Goal: Task Accomplishment & Management: Use online tool/utility

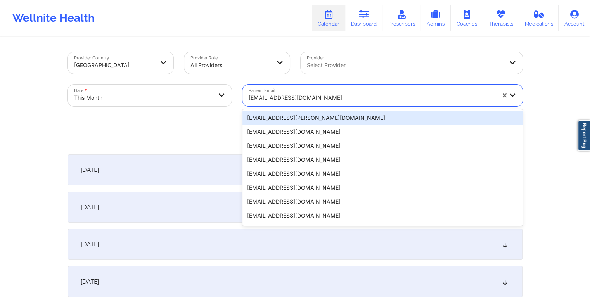
drag, startPoint x: 0, startPoint y: 0, endPoint x: 286, endPoint y: 94, distance: 301.1
click at [286, 94] on div at bounding box center [372, 97] width 247 height 9
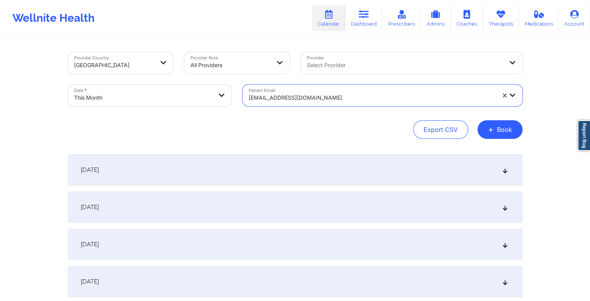
click at [286, 93] on div at bounding box center [372, 97] width 247 height 9
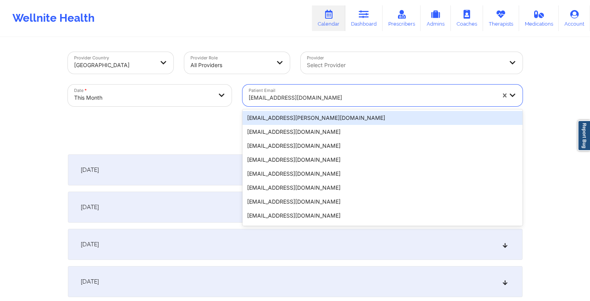
type input "c4casandra@gmail.com"
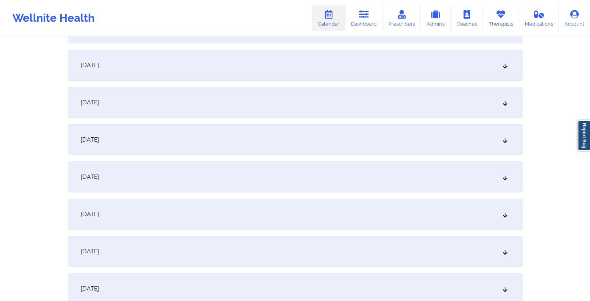
scroll to position [220, 0]
click at [186, 251] on div "October 9, 2025" at bounding box center [295, 248] width 455 height 31
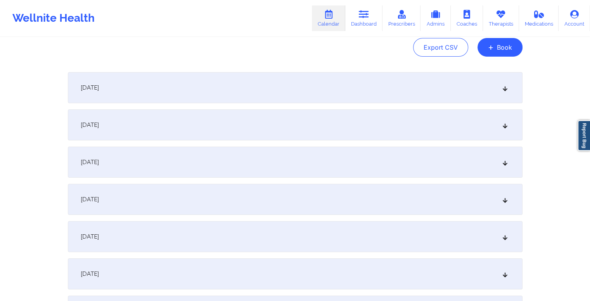
scroll to position [0, 0]
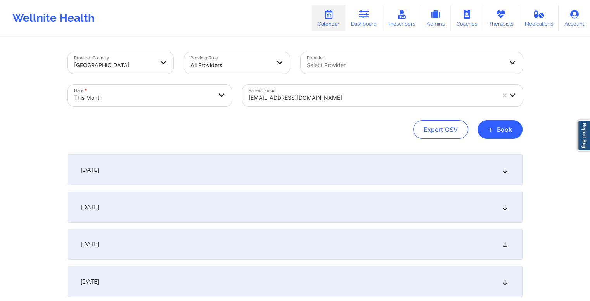
click at [322, 96] on div at bounding box center [372, 97] width 247 height 9
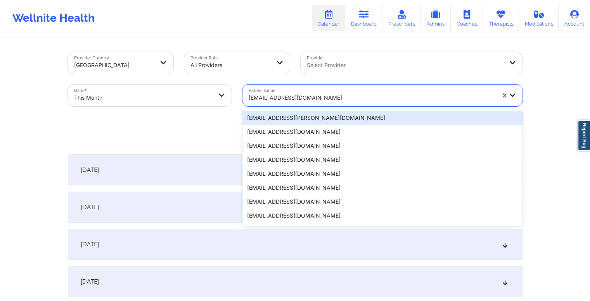
paste input "kpreston0805@gmail.com"
type input "kpreston0805@gmail.com"
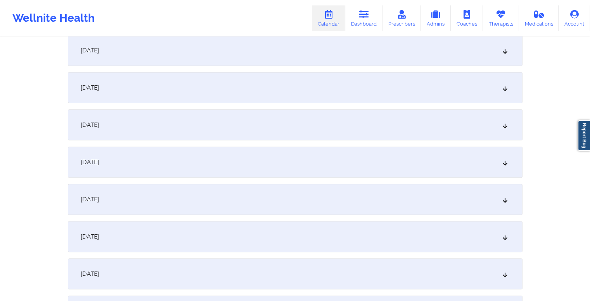
scroll to position [310, 0]
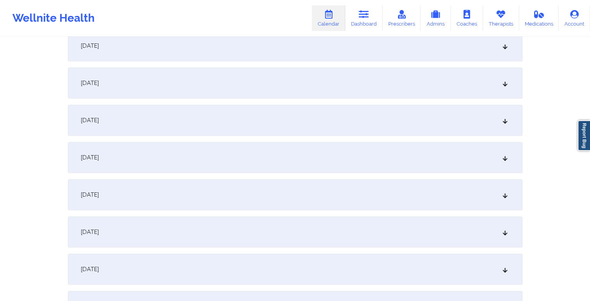
click at [201, 157] on div "October 9, 2025" at bounding box center [295, 157] width 455 height 31
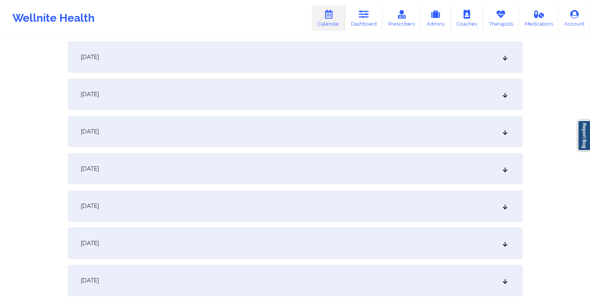
scroll to position [0, 0]
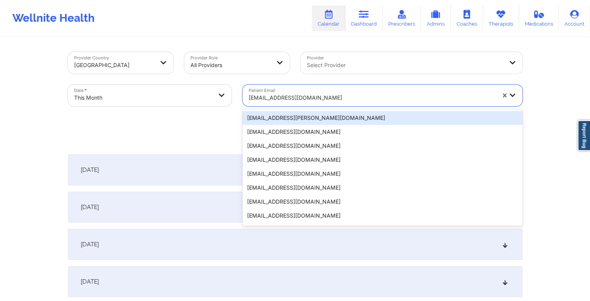
click at [329, 99] on div at bounding box center [372, 97] width 247 height 9
paste input "ayleengatica03@gmail.com"
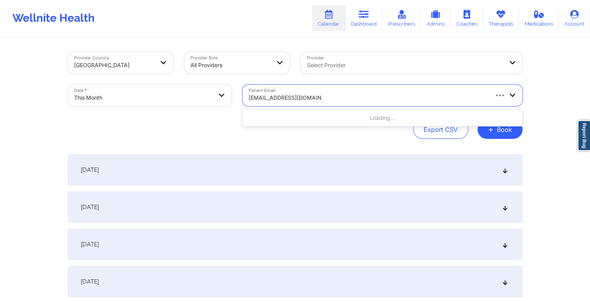
type input "ayleengatica03@gmail.com"
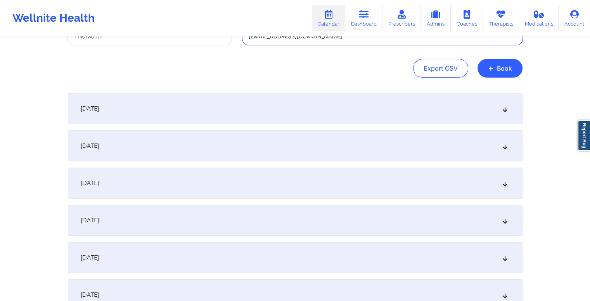
scroll to position [272, 0]
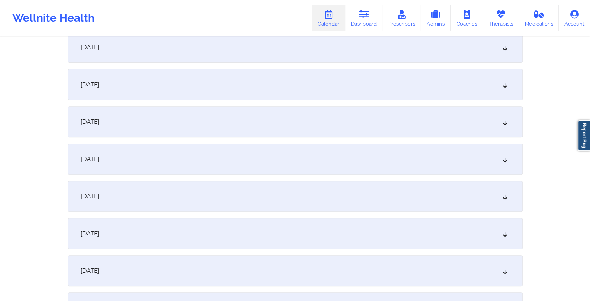
click at [260, 206] on div "October 9, 2025" at bounding box center [295, 196] width 455 height 31
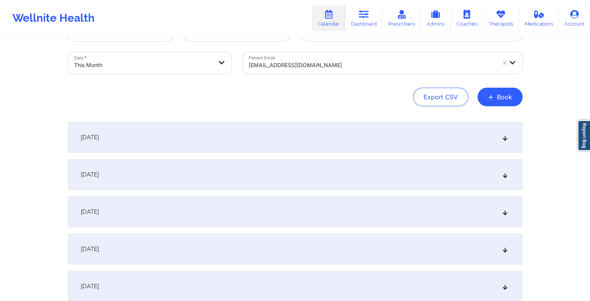
scroll to position [0, 0]
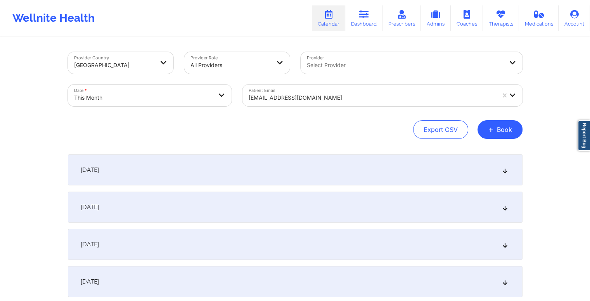
click at [300, 96] on div at bounding box center [372, 97] width 247 height 9
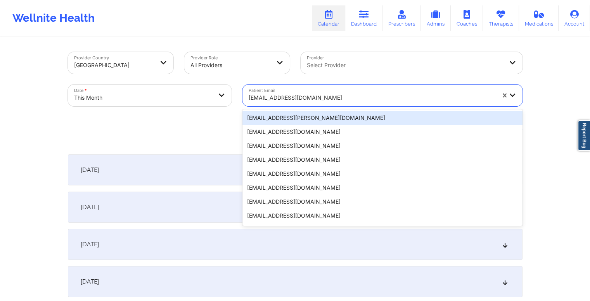
paste input "nickiebg@gmail.com"
type input "nickiebg@gmail.com"
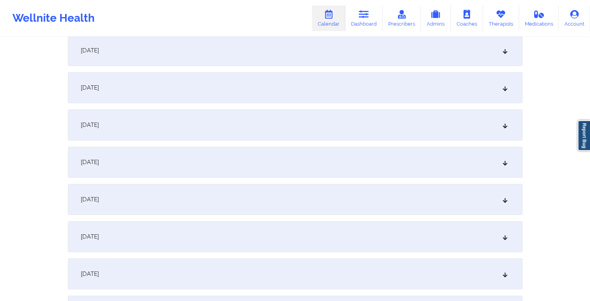
scroll to position [272, 0]
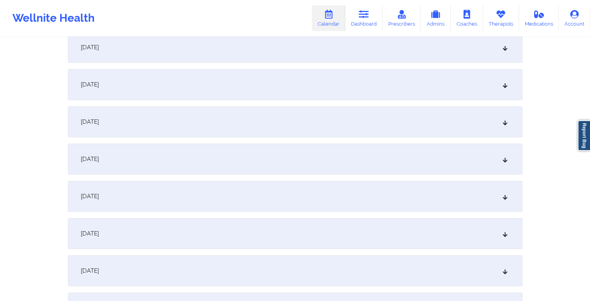
click at [228, 203] on div "October 9, 2025" at bounding box center [295, 196] width 455 height 31
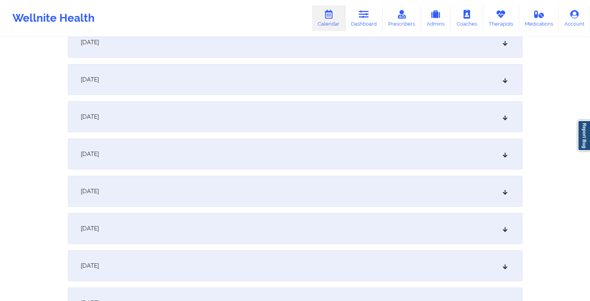
scroll to position [0, 0]
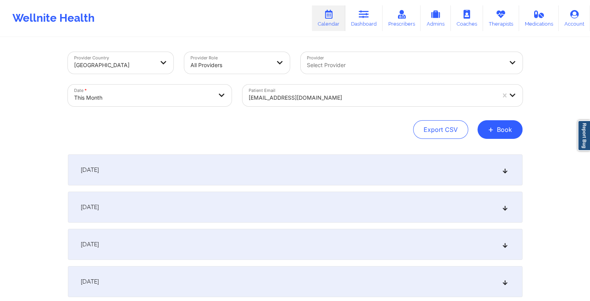
click at [331, 94] on div at bounding box center [372, 97] width 247 height 9
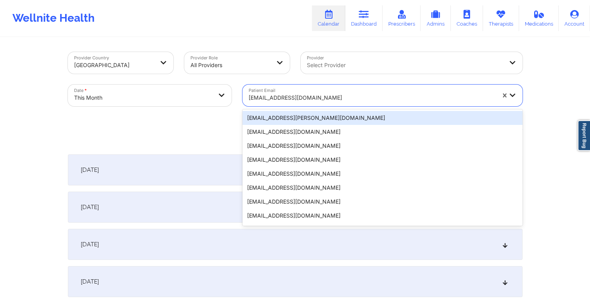
paste input "pg081506@gmail.com"
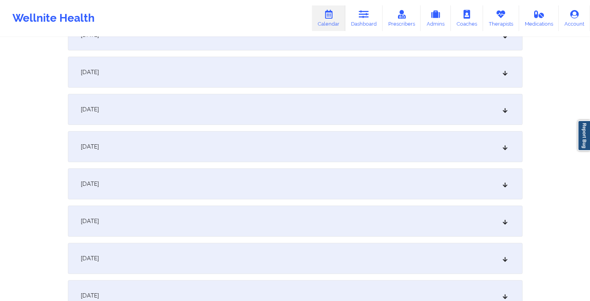
scroll to position [39, 0]
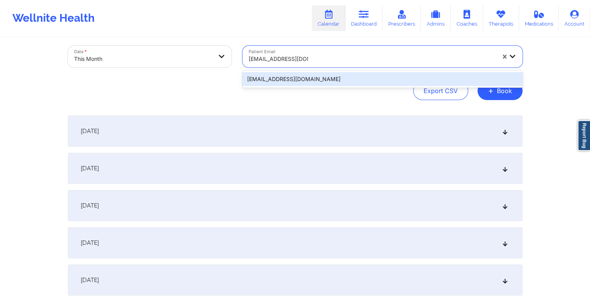
paste input "pg081506@gmail.com"
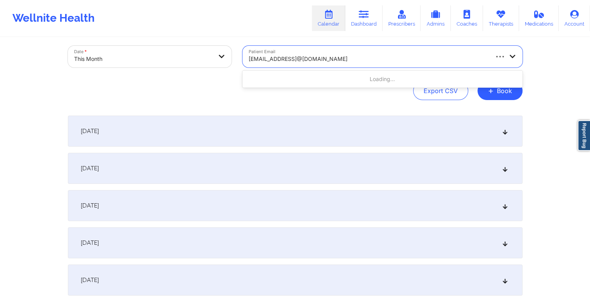
click at [306, 61] on input "pg081506@gmail.compg081506@gmail.com" at bounding box center [307, 59] width 117 height 8
paste input "text"
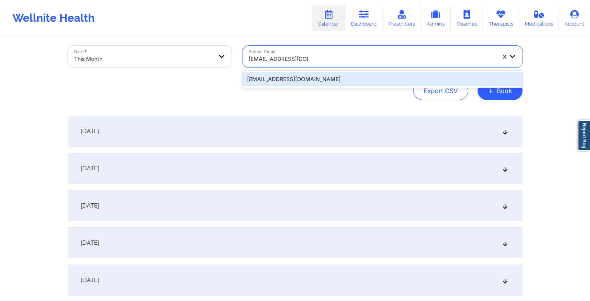
type input "pg081506@gmail.com"
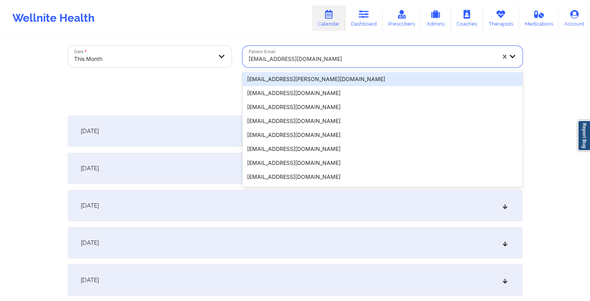
click at [308, 57] on div at bounding box center [372, 58] width 247 height 9
paste input "jennifer.penny@akzonobel.com"
type input "jennifer.penny@akzonobel.com"
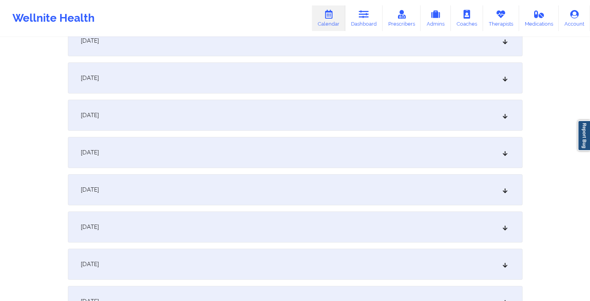
scroll to position [233, 0]
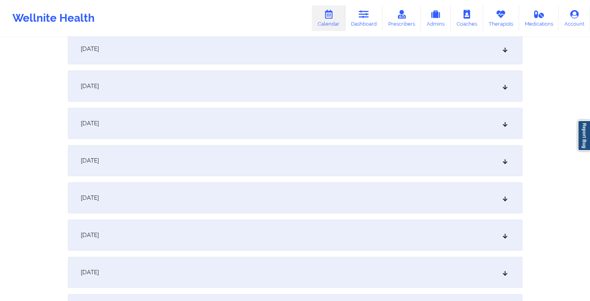
click at [198, 199] on div "October 8, 2025" at bounding box center [295, 197] width 455 height 31
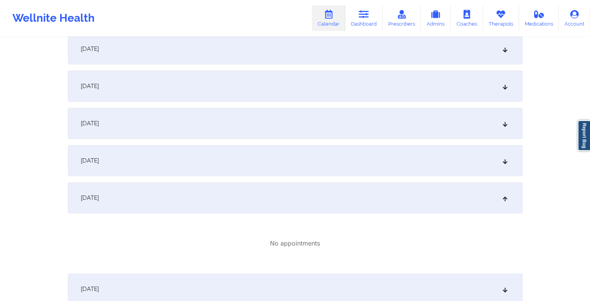
scroll to position [388, 0]
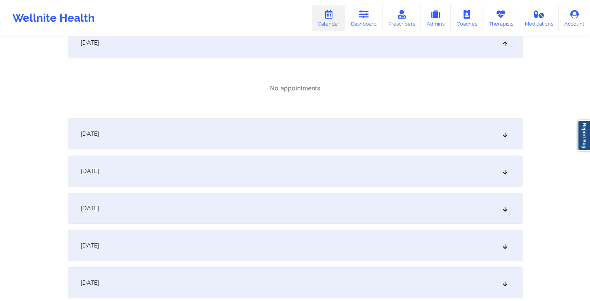
click at [212, 139] on div "October 9, 2025" at bounding box center [295, 133] width 455 height 31
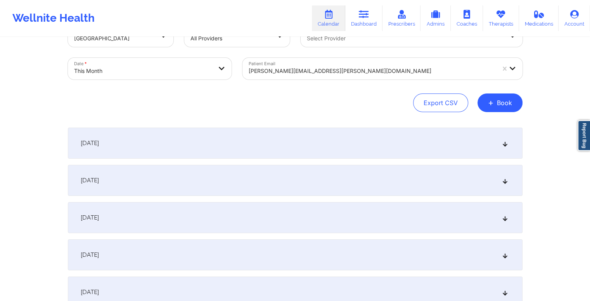
scroll to position [0, 0]
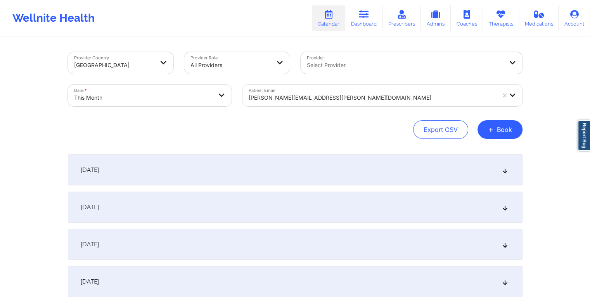
click at [317, 97] on div at bounding box center [372, 97] width 247 height 9
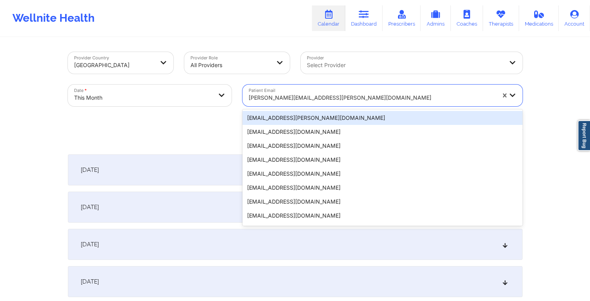
paste input "jennifer.penny@akzonobel.com"
type input "jennifer.penny@akzonobel.com"
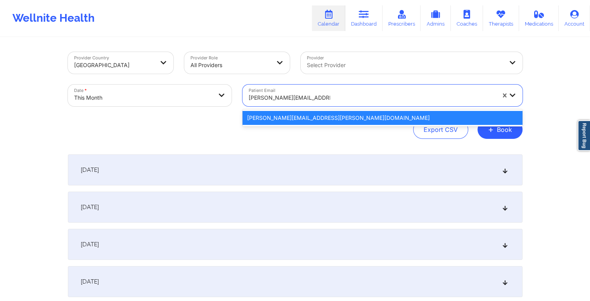
click at [309, 118] on div "jennifer.penny@akzonobel.com" at bounding box center [382, 118] width 280 height 14
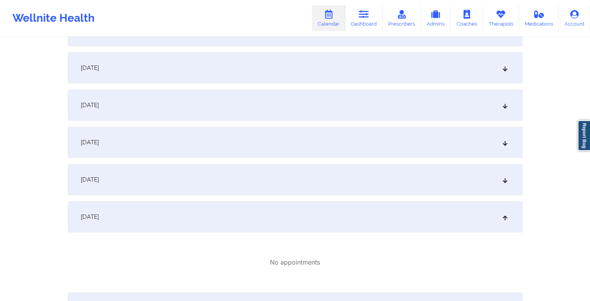
scroll to position [233, 0]
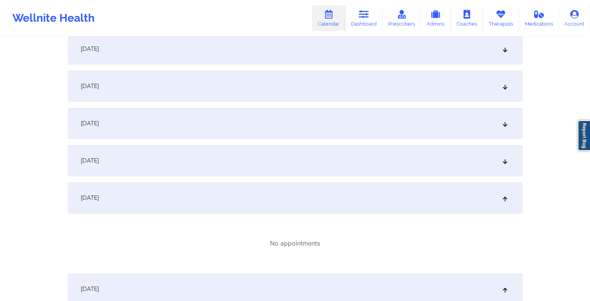
click at [212, 125] on div "October 6, 2025" at bounding box center [295, 123] width 455 height 31
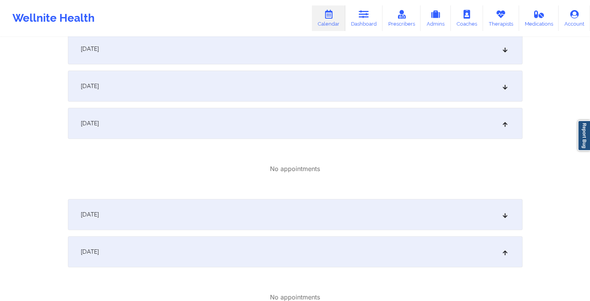
drag, startPoint x: 231, startPoint y: 211, endPoint x: 234, endPoint y: 196, distance: 15.4
click at [231, 211] on div "October 7, 2025" at bounding box center [295, 214] width 455 height 31
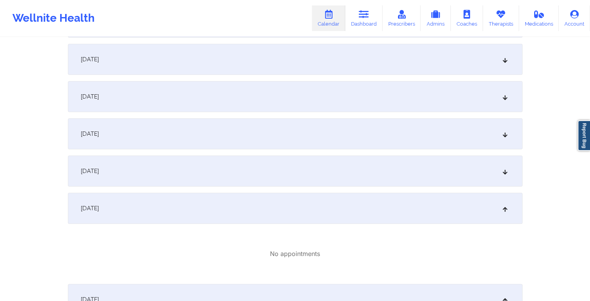
scroll to position [0, 0]
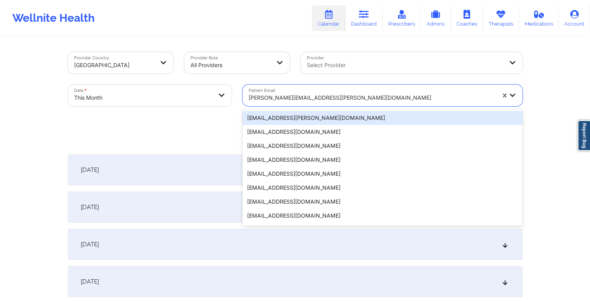
click at [290, 97] on div at bounding box center [372, 97] width 247 height 9
paste input "daniellemarkusdesigns@gmail.com"
type input "daniellemarkusdesigns@gmail.com"
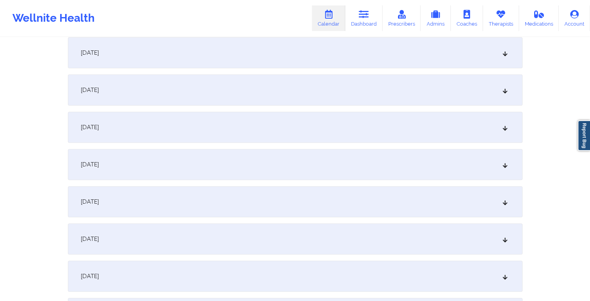
scroll to position [272, 0]
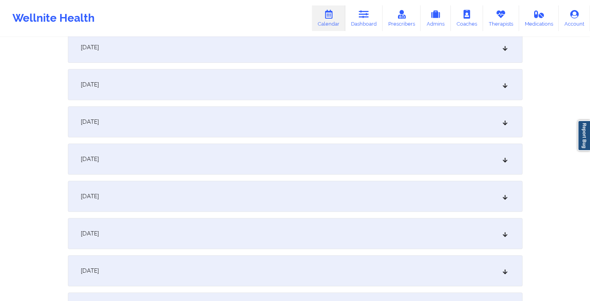
click at [225, 194] on div "October 9, 2025" at bounding box center [295, 196] width 455 height 31
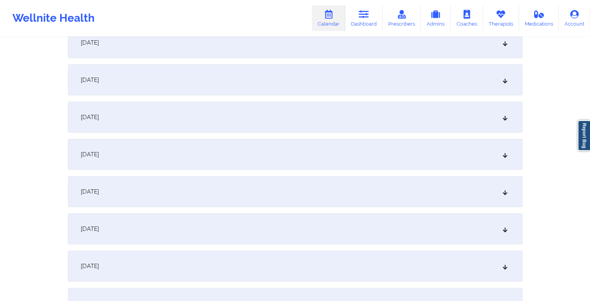
scroll to position [0, 0]
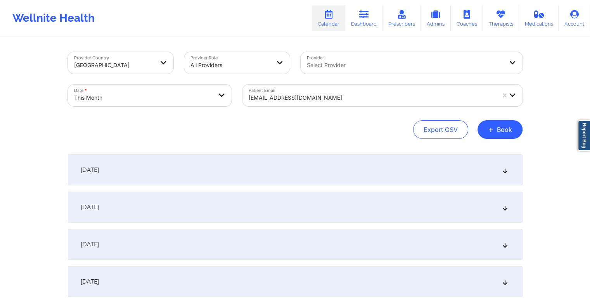
click at [351, 98] on div at bounding box center [372, 97] width 247 height 9
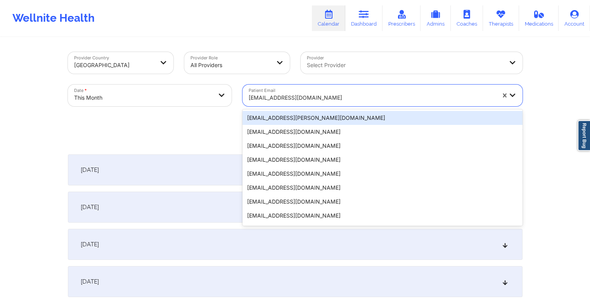
drag, startPoint x: 351, startPoint y: 98, endPoint x: 310, endPoint y: 104, distance: 41.6
click at [310, 104] on div "daniellemarkusdesigns@gmail.com" at bounding box center [372, 97] width 247 height 17
paste input "kramdeen@gmail.com"
type input "kramdeen@gmail.com"
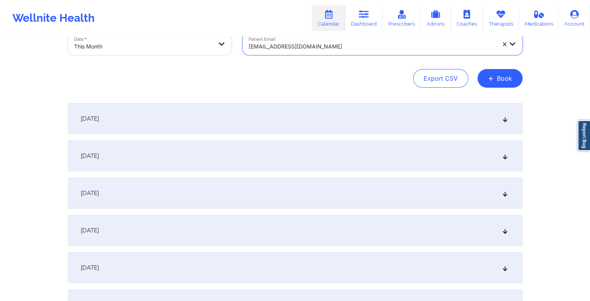
scroll to position [194, 0]
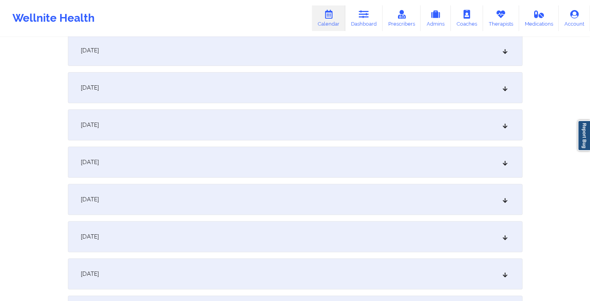
click at [167, 274] on div "October 9, 2025" at bounding box center [295, 273] width 455 height 31
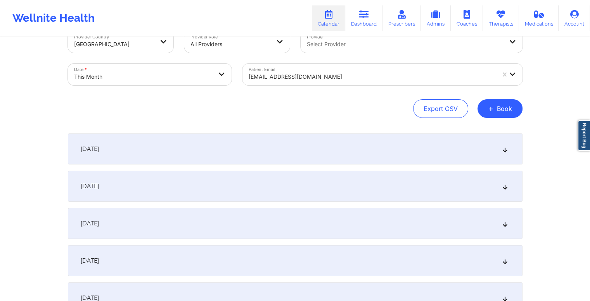
scroll to position [0, 0]
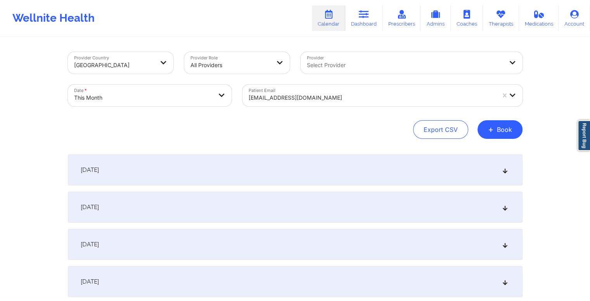
click at [299, 98] on div at bounding box center [372, 97] width 247 height 9
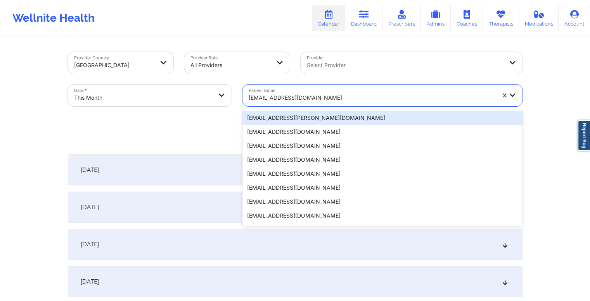
paste input "[EMAIL_ADDRESS][DOMAIN_NAME]"
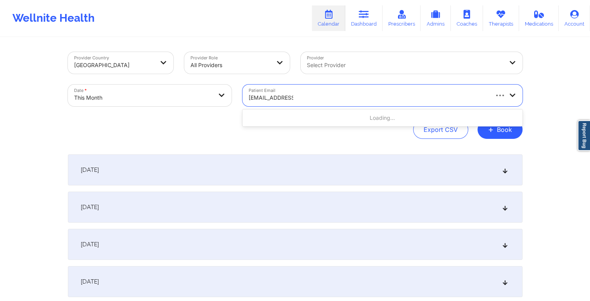
type input "[EMAIL_ADDRESS][DOMAIN_NAME]"
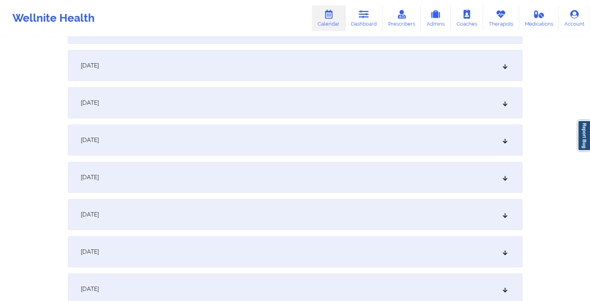
scroll to position [233, 0]
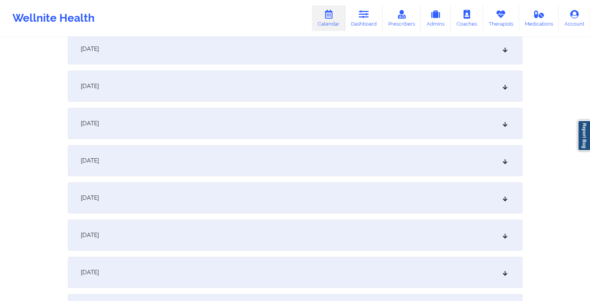
click at [196, 242] on div "October 9, 2025" at bounding box center [295, 235] width 455 height 31
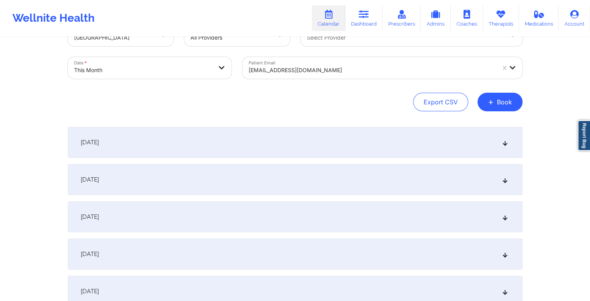
scroll to position [0, 0]
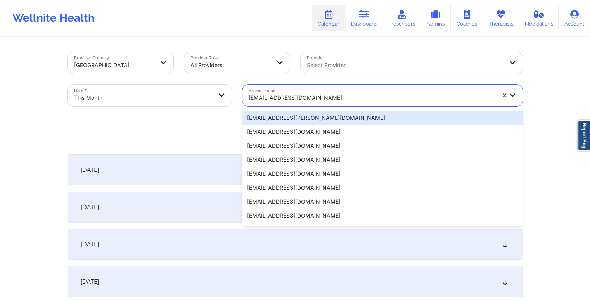
click at [278, 97] on div at bounding box center [372, 97] width 247 height 9
paste input "saramgold@proton.me"
type input "saramgold@proton.me"
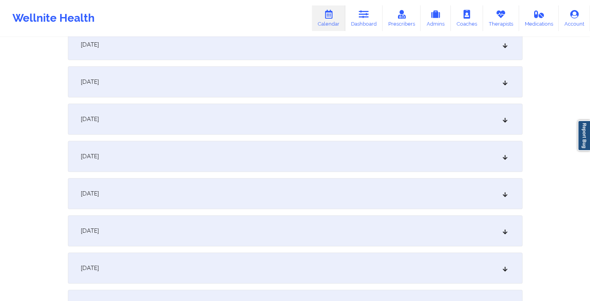
scroll to position [310, 0]
click at [216, 151] on div "October 9, 2025" at bounding box center [295, 157] width 455 height 31
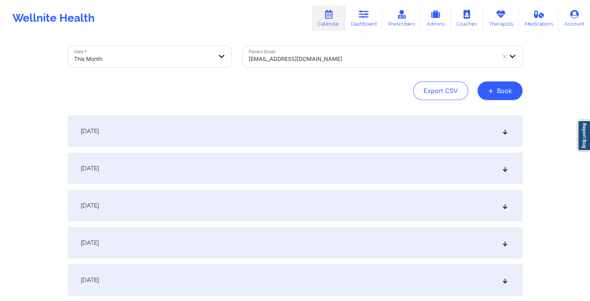
scroll to position [0, 0]
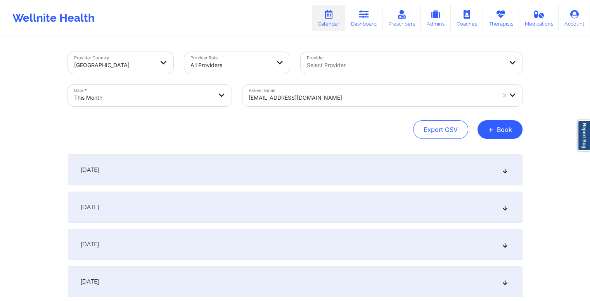
click at [284, 97] on div at bounding box center [372, 97] width 247 height 9
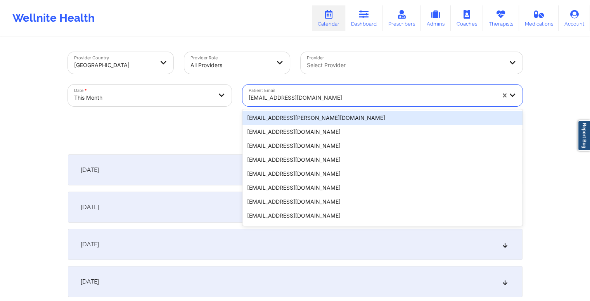
paste input "gabrielomarmat00@gmail.com"
type input "gabrielomarmat00@gmail.com"
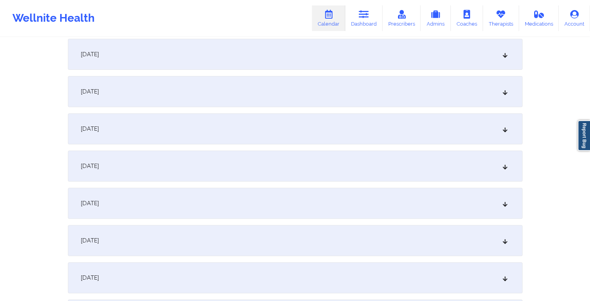
scroll to position [388, 0]
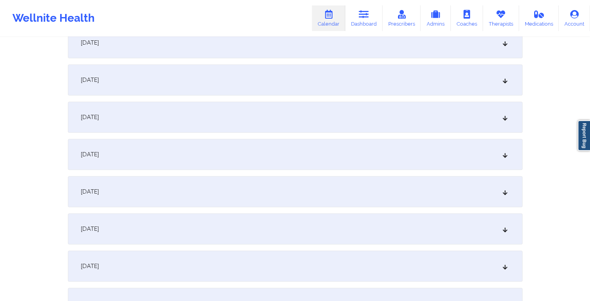
click at [220, 81] on div "October 9, 2025" at bounding box center [295, 79] width 455 height 31
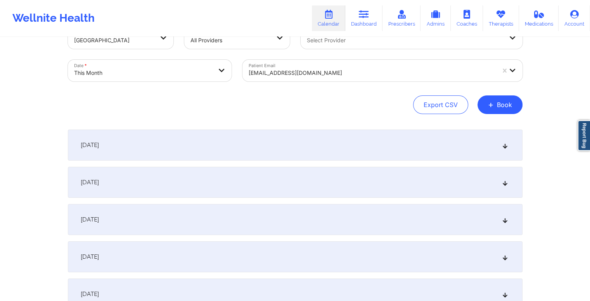
scroll to position [0, 0]
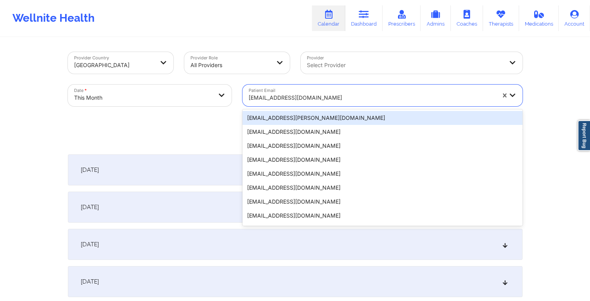
click at [286, 96] on div at bounding box center [372, 97] width 247 height 9
paste input "daniblovesmakeup@aol.com"
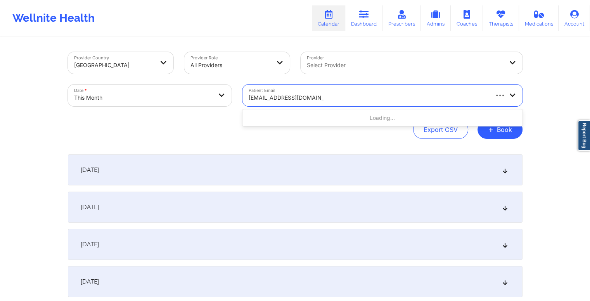
type input "daniblovesmakeup@aol.com"
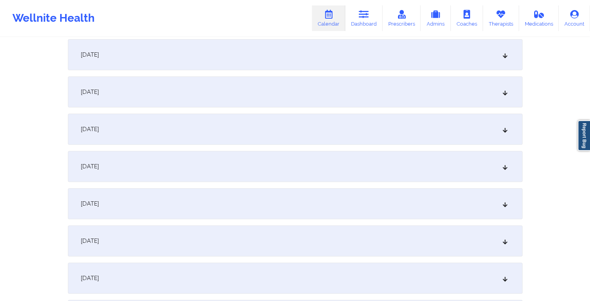
scroll to position [233, 0]
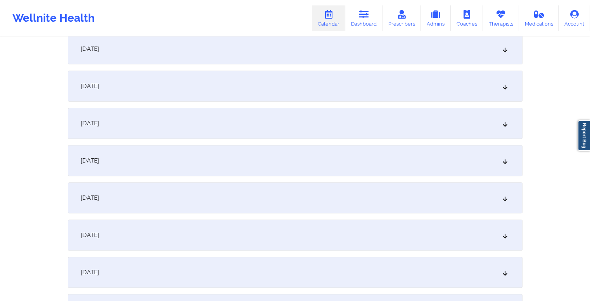
click at [186, 238] on div "October 9, 2025" at bounding box center [295, 235] width 455 height 31
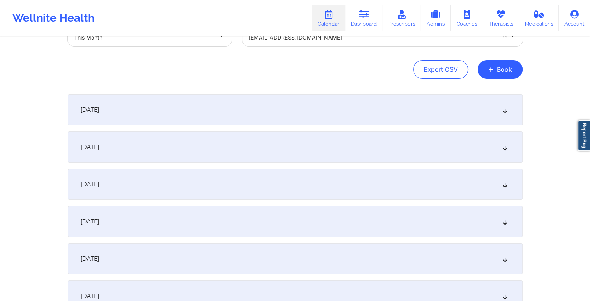
scroll to position [0, 0]
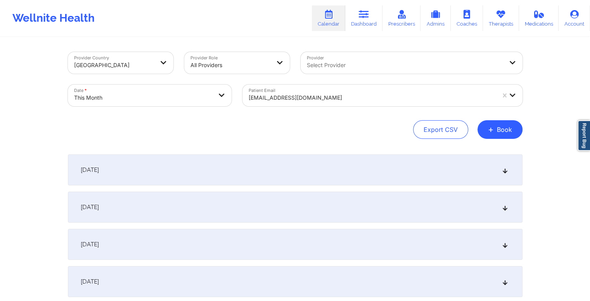
click at [331, 100] on div at bounding box center [372, 97] width 247 height 9
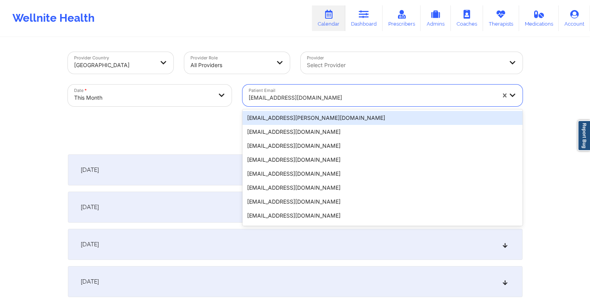
paste input "[EMAIL_ADDRESS][DOMAIN_NAME]"
type input "[EMAIL_ADDRESS][DOMAIN_NAME]"
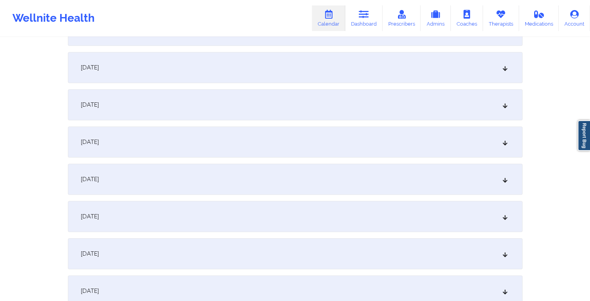
scroll to position [349, 0]
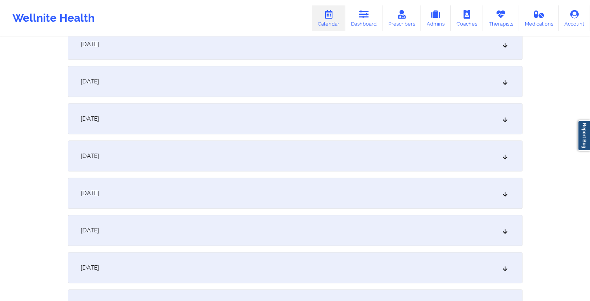
click at [247, 130] on div "October 9, 2025" at bounding box center [295, 118] width 455 height 31
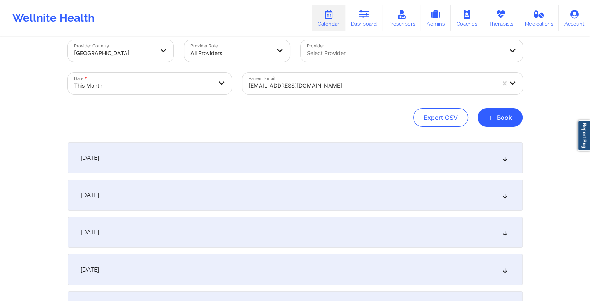
scroll to position [0, 0]
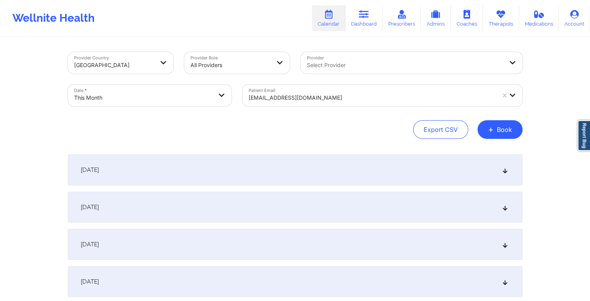
click at [302, 98] on div at bounding box center [372, 97] width 247 height 9
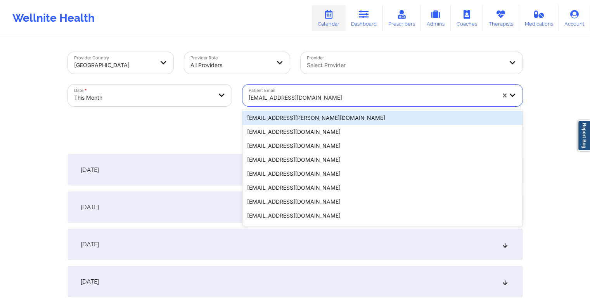
paste input "katelynchilds6@gmail.com"
type input "katelynchilds6@gmail.com"
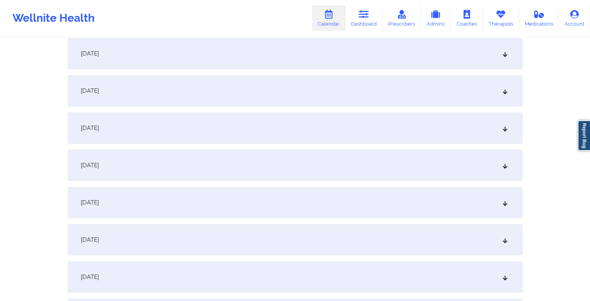
scroll to position [310, 0]
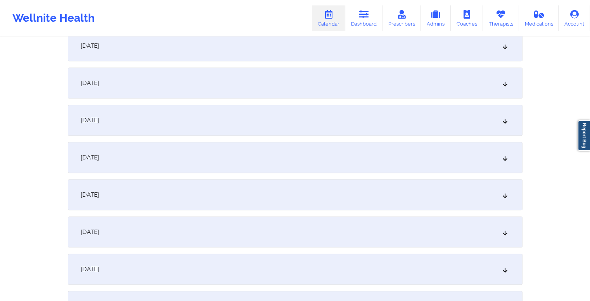
click at [205, 165] on div "October 9, 2025" at bounding box center [295, 157] width 455 height 31
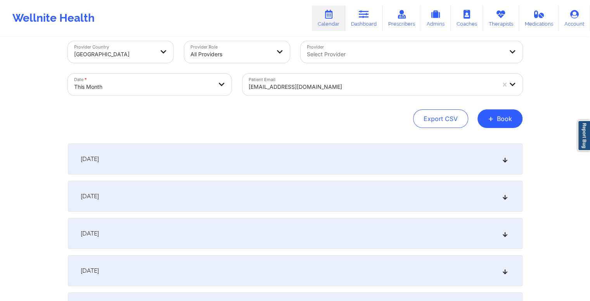
scroll to position [0, 0]
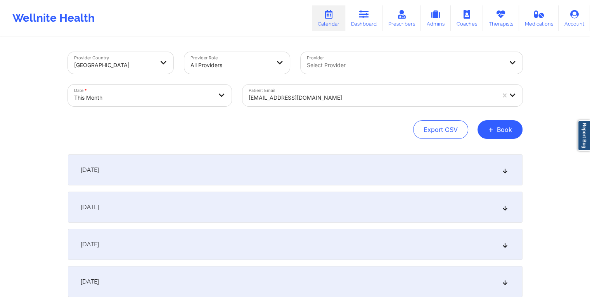
click at [318, 96] on div at bounding box center [372, 97] width 247 height 9
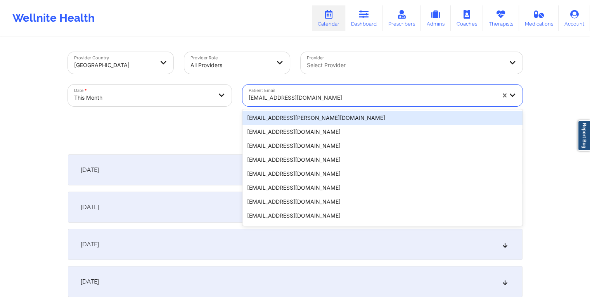
paste input "nancyynnebe@gmail.com"
type input "nancyynnebe@gmail.com"
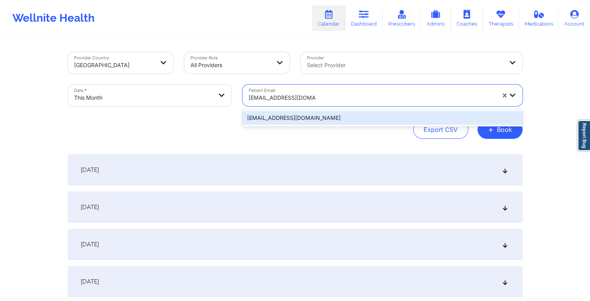
click at [316, 121] on div "nancyynnebe@gmail.com" at bounding box center [382, 118] width 280 height 14
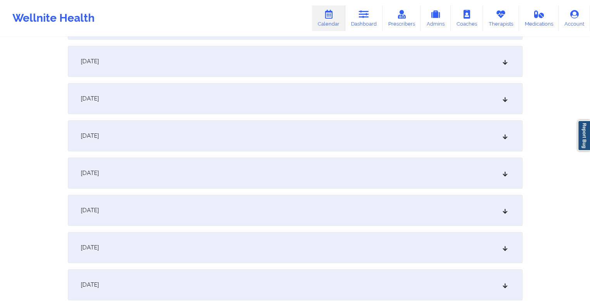
scroll to position [349, 0]
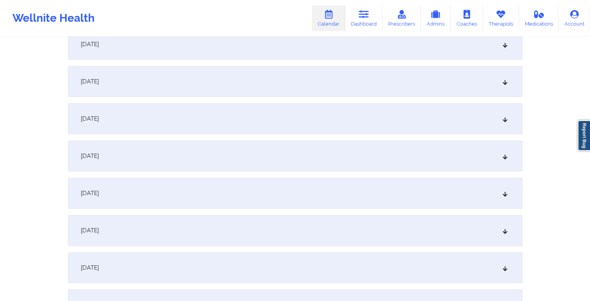
click at [206, 114] on div "October 9, 2025" at bounding box center [295, 118] width 455 height 31
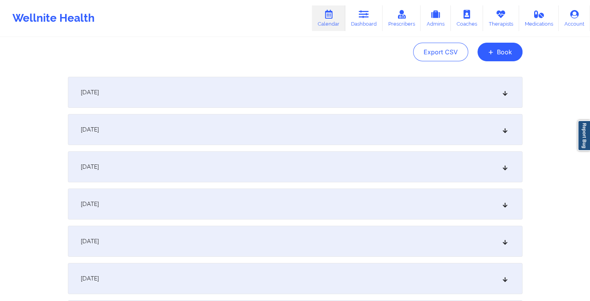
scroll to position [0, 0]
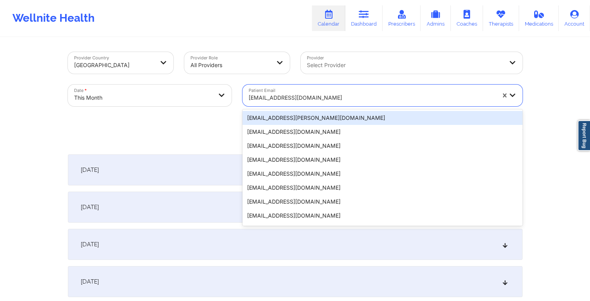
click at [309, 100] on div at bounding box center [372, 97] width 247 height 9
paste input "spl5095@gmail.com"
type input "spl5095@gmail.com"
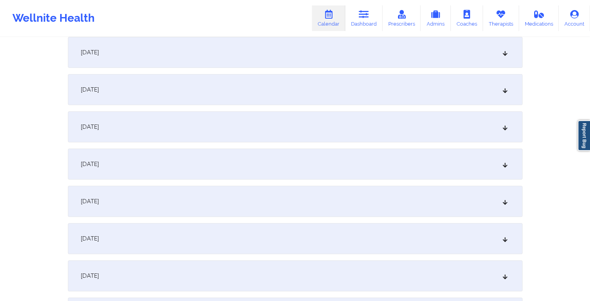
scroll to position [272, 0]
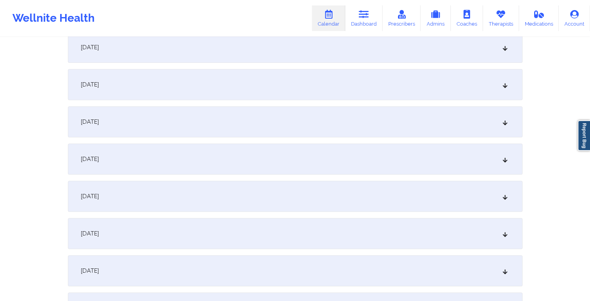
click at [232, 196] on div "October 9, 2025" at bounding box center [295, 196] width 455 height 31
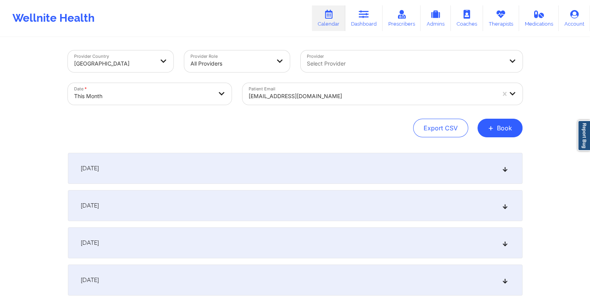
scroll to position [0, 0]
click at [324, 100] on div at bounding box center [372, 97] width 247 height 9
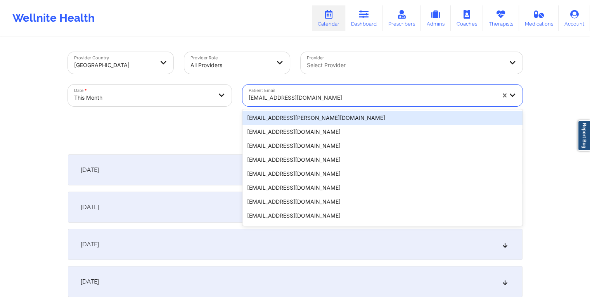
paste input "marshall.knauf@cloudbeds.com"
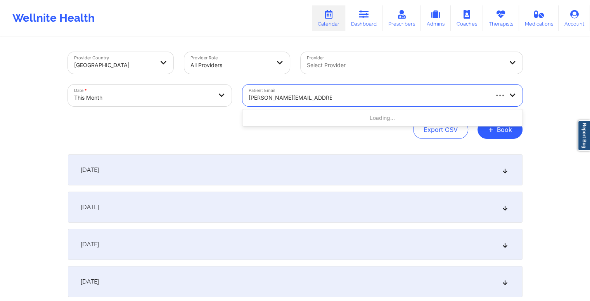
type input "marshall.knauf@cloudbeds.com"
click at [275, 97] on div at bounding box center [372, 97] width 247 height 9
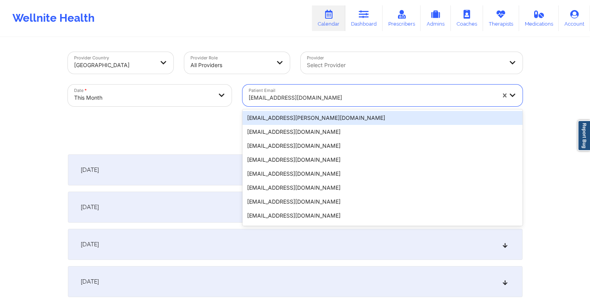
paste input ""From 2025-08-29 session Acuity Notes: Coverage plan: POS Effective date: 11.01…"
type input ""From 2025-08-29 session Acuity Notes: Coverage plan: POS Effective date: 11.01…"
paste input "marshall.knauf@cloudbeds.com"
type input "marshall.knauf@cloudbeds.com"
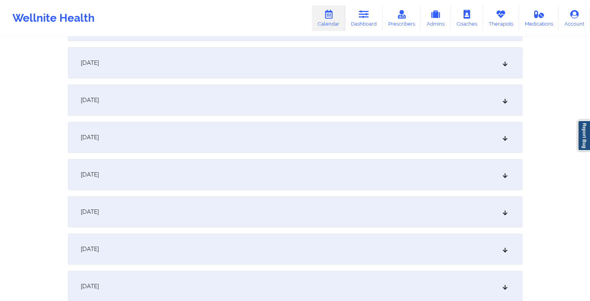
scroll to position [310, 0]
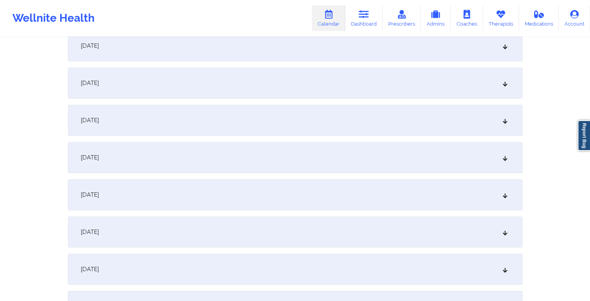
click at [240, 198] on div "October 10, 2025" at bounding box center [295, 194] width 455 height 31
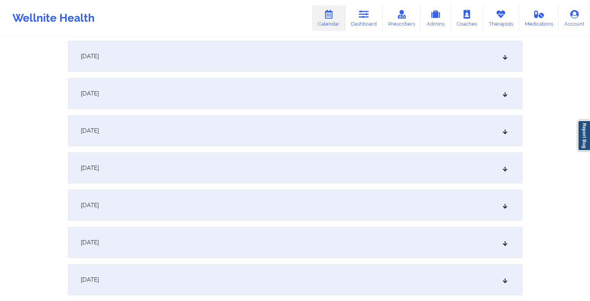
scroll to position [0, 0]
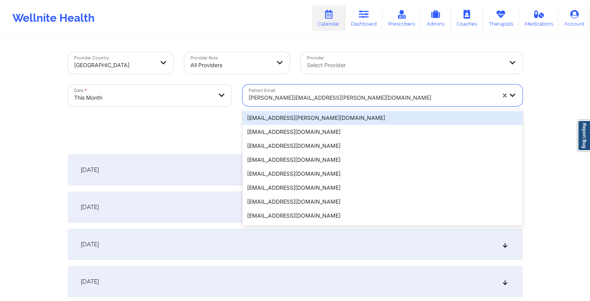
click at [340, 99] on div at bounding box center [372, 97] width 247 height 9
paste input "eringobragh330@gmail.com"
type input "eringobragh330@gmail.com"
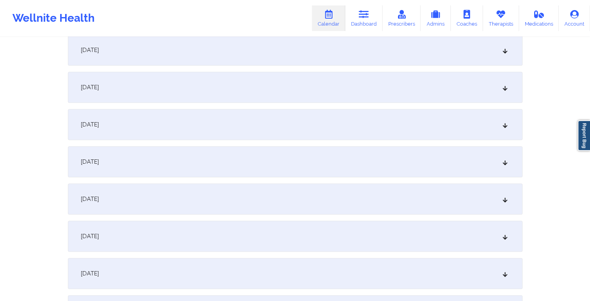
scroll to position [349, 0]
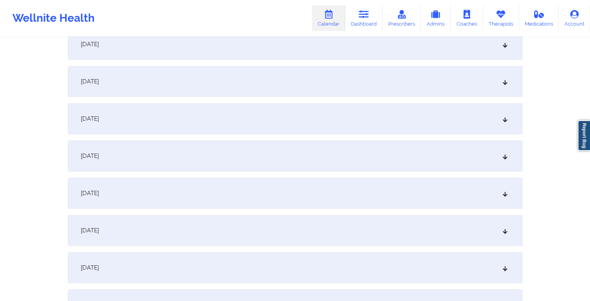
click at [199, 161] on div "October 10, 2025" at bounding box center [295, 155] width 455 height 31
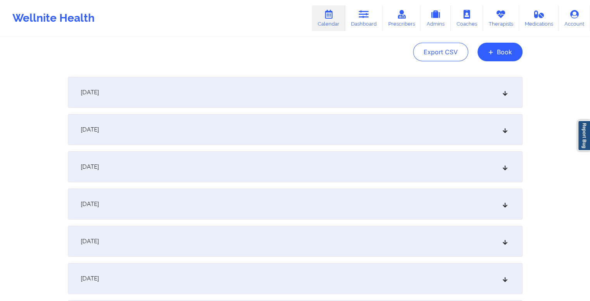
scroll to position [0, 0]
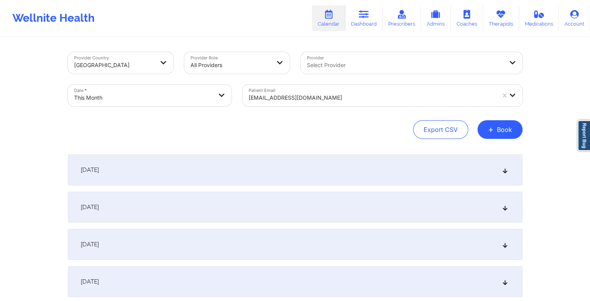
click at [283, 98] on div at bounding box center [372, 97] width 247 height 9
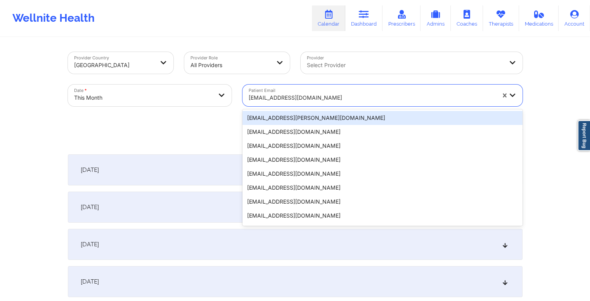
paste input "mhtrobman@gmail.com"
type input "mhtrobman@gmail.com"
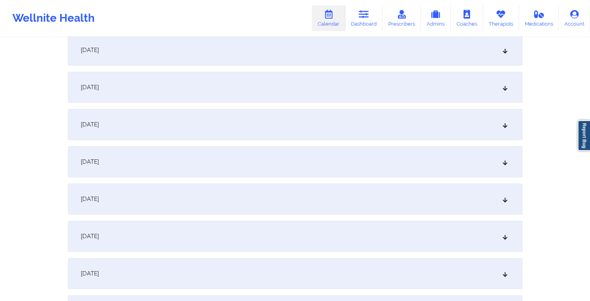
scroll to position [233, 0]
click at [213, 282] on div "October 10, 2025" at bounding box center [295, 272] width 455 height 31
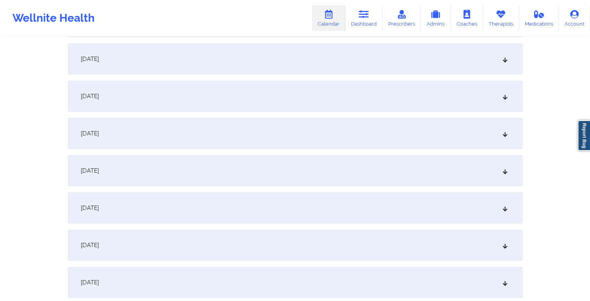
scroll to position [0, 0]
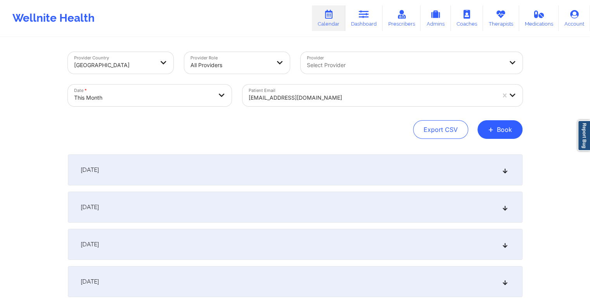
click at [309, 96] on div at bounding box center [372, 97] width 247 height 9
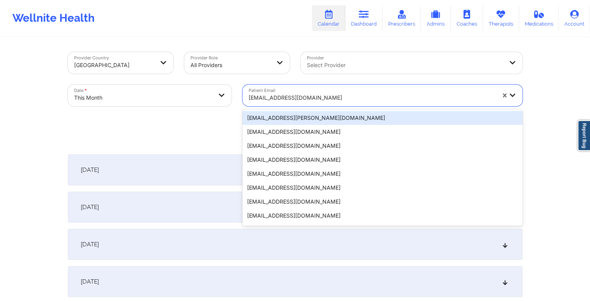
paste input "ego1919@optimum.net"
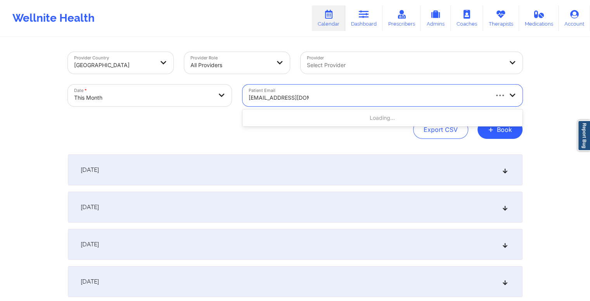
type input "ego1919@optimum.net"
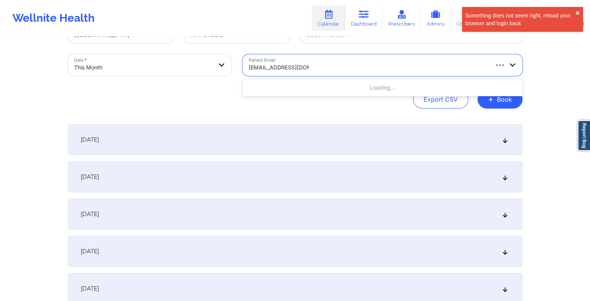
scroll to position [39, 0]
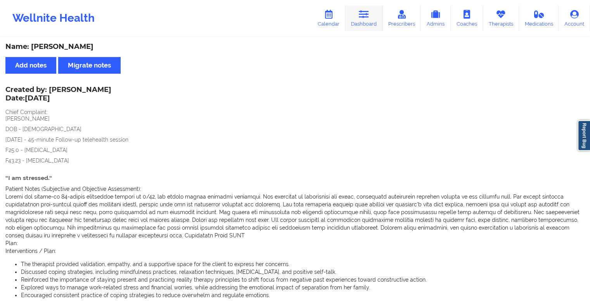
drag, startPoint x: 0, startPoint y: 0, endPoint x: 367, endPoint y: 18, distance: 367.5
click at [367, 18] on icon at bounding box center [364, 14] width 10 height 9
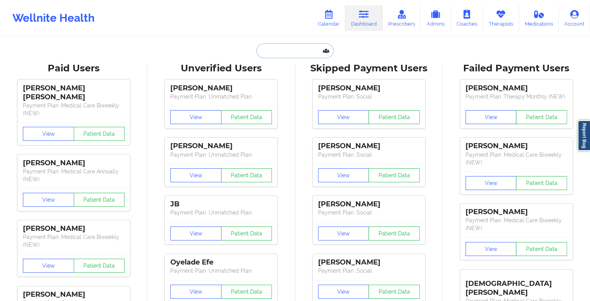
click at [303, 52] on input "text" at bounding box center [294, 50] width 77 height 15
paste input "[EMAIL_ADDRESS][DOMAIN_NAME]"
type input "[EMAIL_ADDRESS][DOMAIN_NAME]"
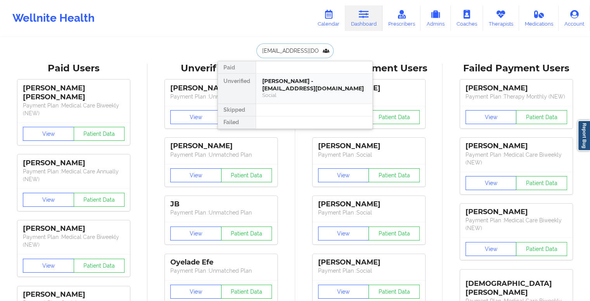
click at [296, 81] on div "[PERSON_NAME] - [EMAIL_ADDRESS][DOMAIN_NAME]" at bounding box center [314, 85] width 104 height 14
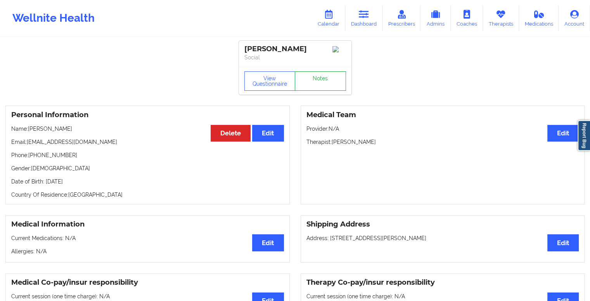
click at [313, 84] on link "Notes" at bounding box center [320, 80] width 51 height 19
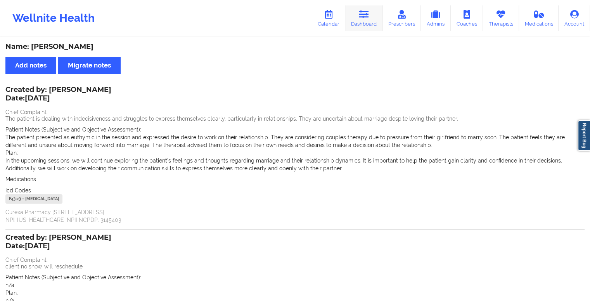
click at [366, 19] on link "Dashboard" at bounding box center [363, 18] width 37 height 26
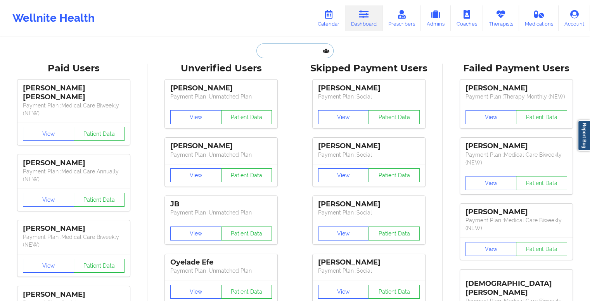
click at [293, 51] on input "text" at bounding box center [294, 50] width 77 height 15
paste input "[EMAIL_ADDRESS][DOMAIN_NAME]"
type input "[EMAIL_ADDRESS][DOMAIN_NAME]"
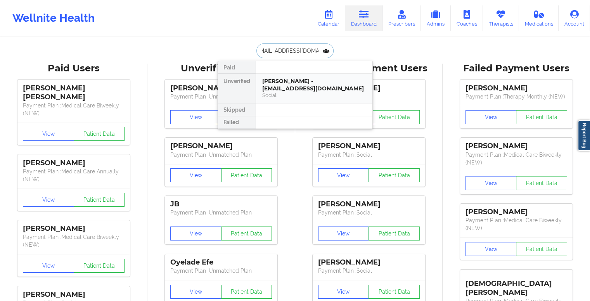
click at [304, 86] on div "[PERSON_NAME] - [EMAIL_ADDRESS][DOMAIN_NAME]" at bounding box center [314, 85] width 104 height 14
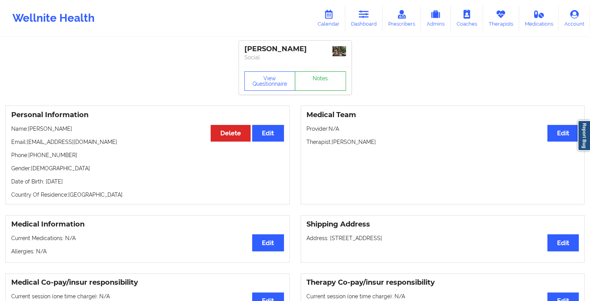
click at [305, 83] on link "Notes" at bounding box center [320, 80] width 51 height 19
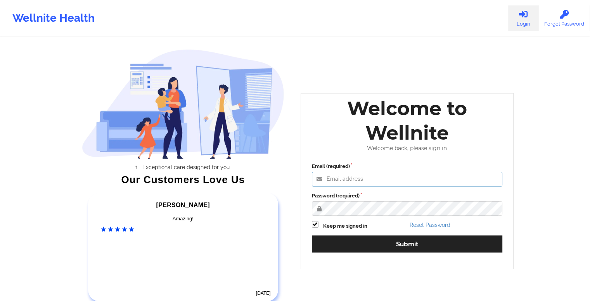
click at [365, 174] on input "Email (required)" at bounding box center [407, 179] width 191 height 15
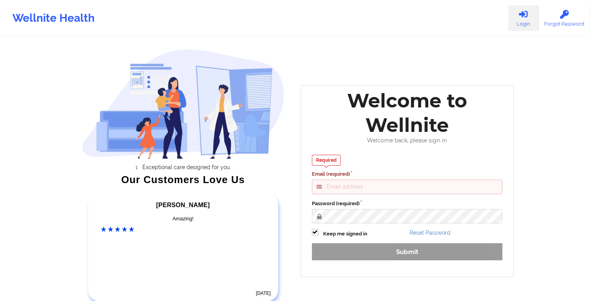
scroll to position [39, 0]
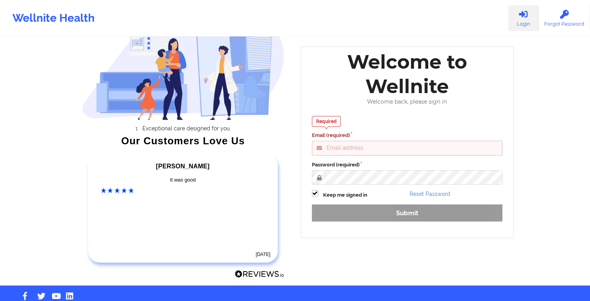
click at [389, 146] on input "Email (required)" at bounding box center [407, 148] width 191 height 15
type input "gideon@wellnite.com"
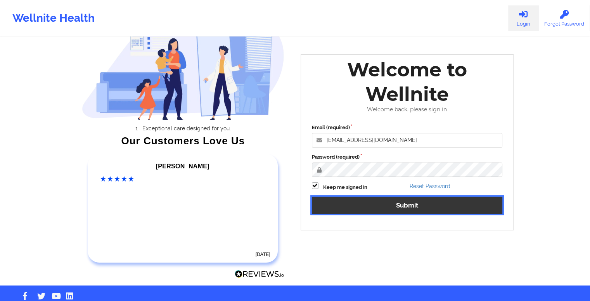
click at [382, 202] on button "Submit" at bounding box center [407, 205] width 191 height 17
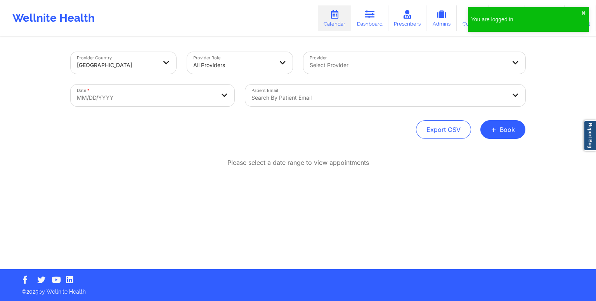
click at [175, 93] on body "You are logged in ✖︎ Wellnite Health Calendar Dashboard Prescribers Admins Coac…" at bounding box center [298, 150] width 596 height 301
select select "2025-8"
select select "2025-9"
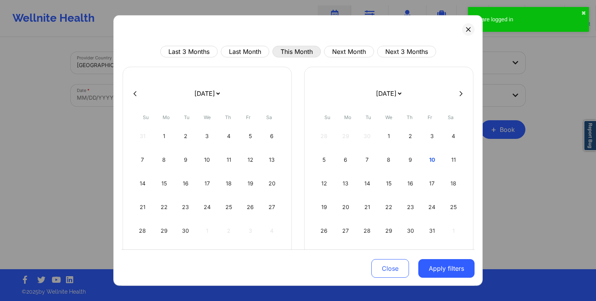
click at [286, 52] on button "This Month" at bounding box center [296, 52] width 48 height 12
select select "2025-9"
select select "2025-10"
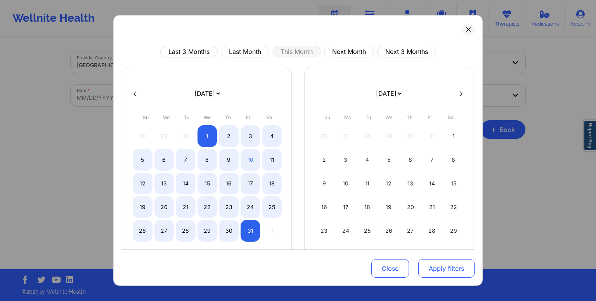
click at [437, 270] on button "Apply filters" at bounding box center [446, 268] width 56 height 19
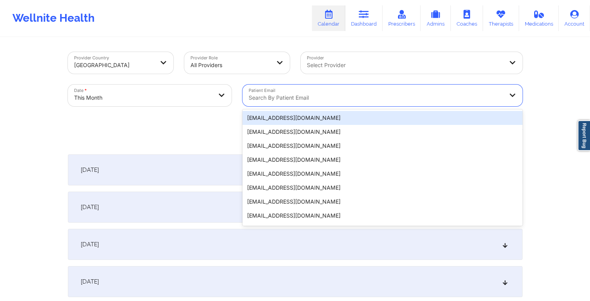
click at [333, 93] on div at bounding box center [376, 97] width 254 height 9
paste input "ego1919@optimum.net"
type input "ego1919@optimum.net"
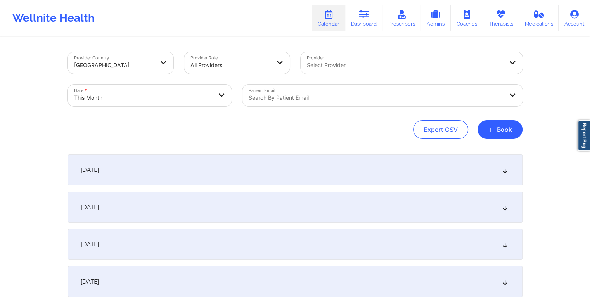
click at [291, 95] on div "Search by patient email" at bounding box center [372, 96] width 261 height 22
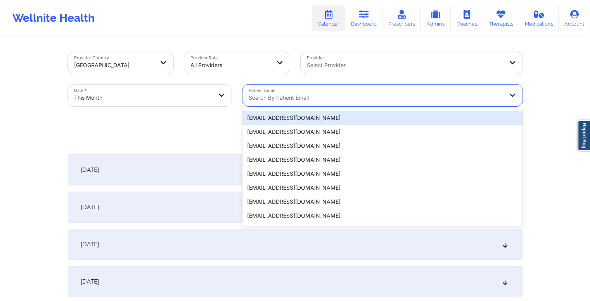
paste input "ego1919@optimum.net"
type input "ego1919@optimum.net"
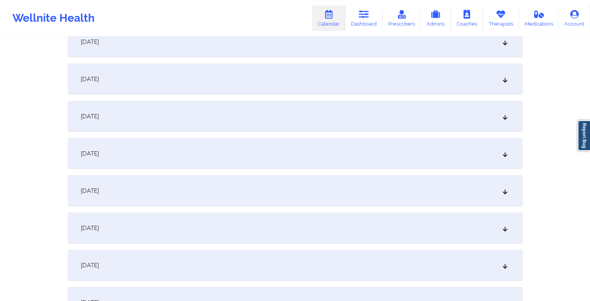
scroll to position [272, 0]
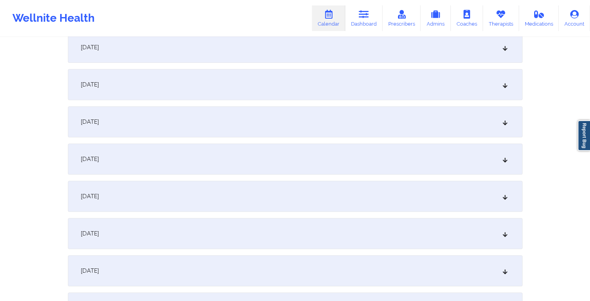
click at [212, 233] on div "October 10, 2025" at bounding box center [295, 233] width 455 height 31
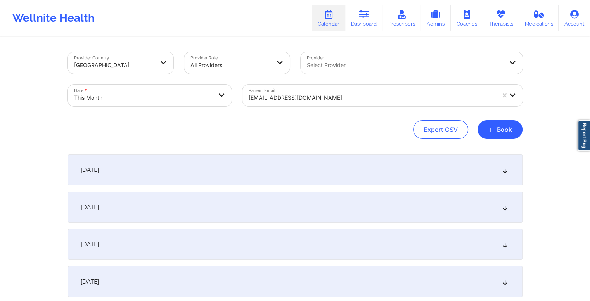
click at [305, 98] on div at bounding box center [372, 97] width 247 height 9
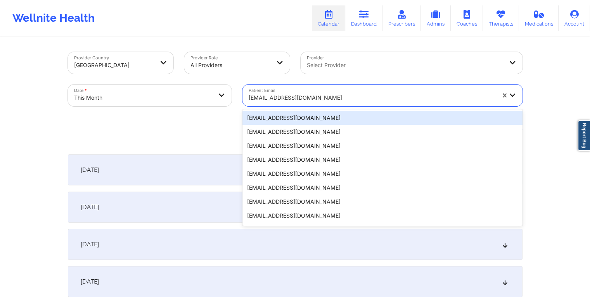
paste input "mtgomez08@gmail.com"
type input "mtgomez08@gmail.com"
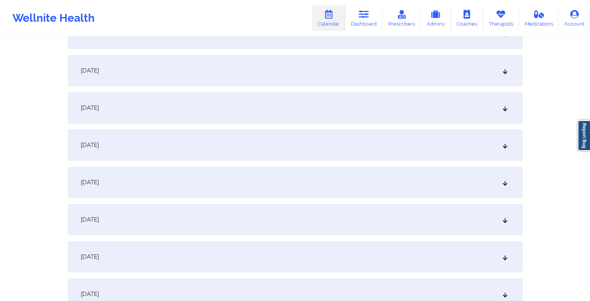
scroll to position [388, 0]
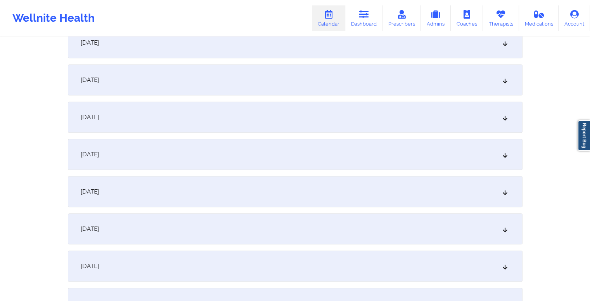
click at [227, 125] on div "October 10, 2025" at bounding box center [295, 117] width 455 height 31
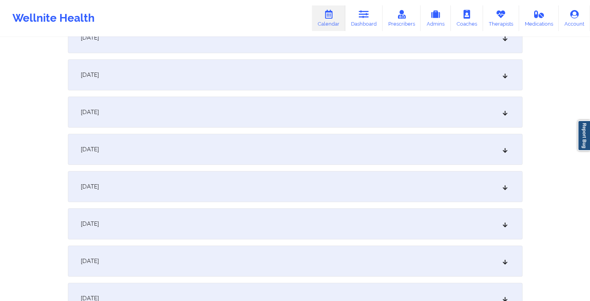
scroll to position [0, 0]
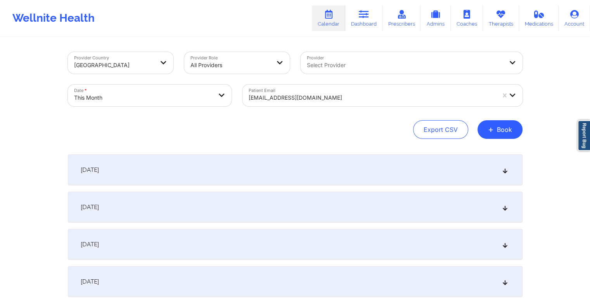
click at [320, 95] on div at bounding box center [372, 97] width 247 height 9
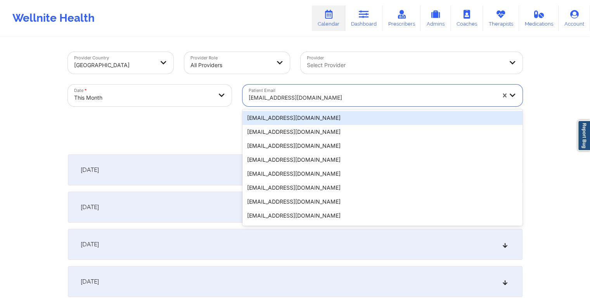
paste input "jialtu20@gmail.com"
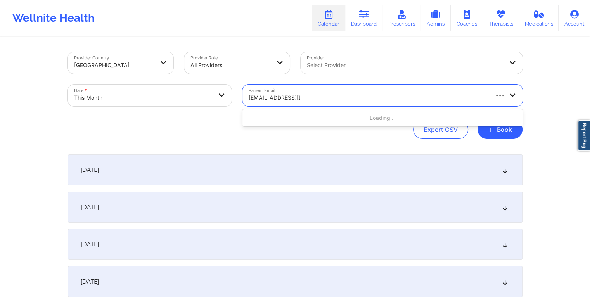
type input "jialtu20@gmail.com"
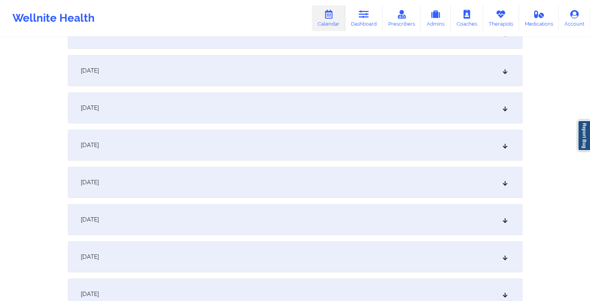
scroll to position [310, 0]
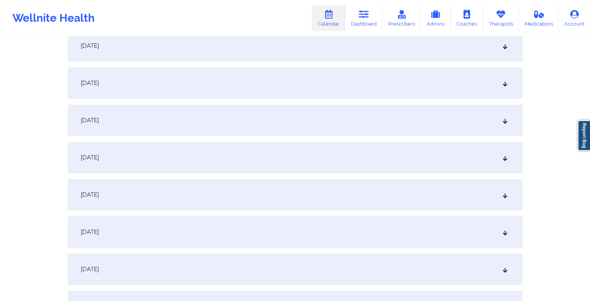
click at [289, 188] on div "October 10, 2025" at bounding box center [295, 194] width 455 height 31
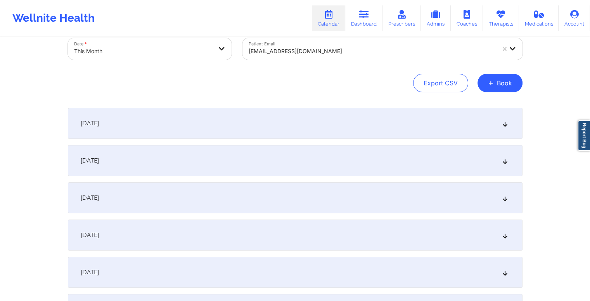
scroll to position [0, 0]
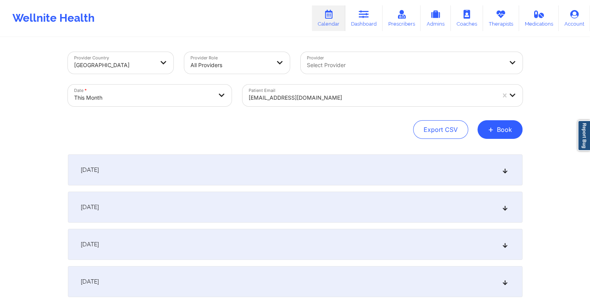
click at [298, 99] on div at bounding box center [372, 97] width 247 height 9
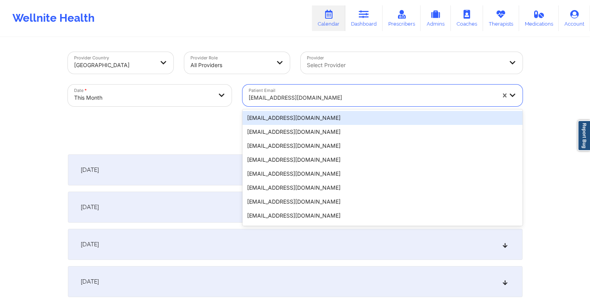
paste input "lydia.yenser@gmail.com"
type input "lydia.yenser@gmail.com"
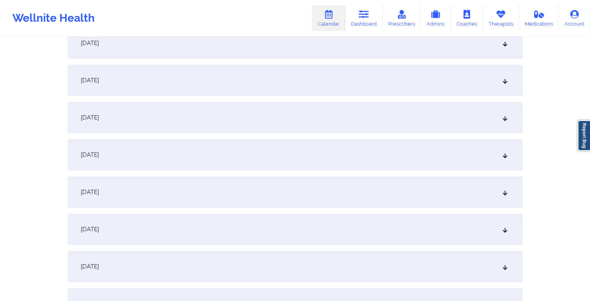
scroll to position [388, 0]
click at [234, 110] on div "October 10, 2025" at bounding box center [295, 117] width 455 height 31
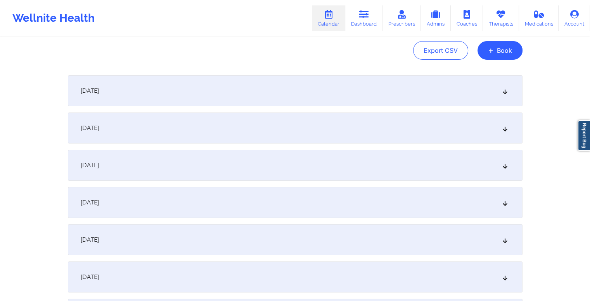
scroll to position [0, 0]
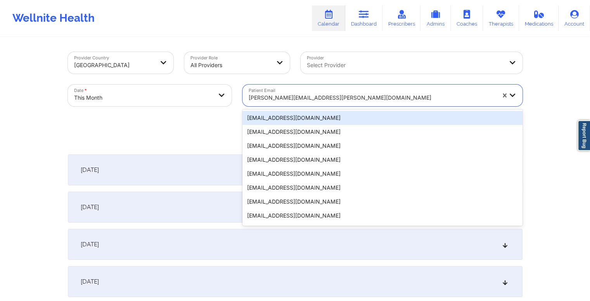
click at [293, 101] on div at bounding box center [372, 97] width 247 height 9
paste input "cuku4coco@gmail.com"
type input "cuku4coco@gmail.com"
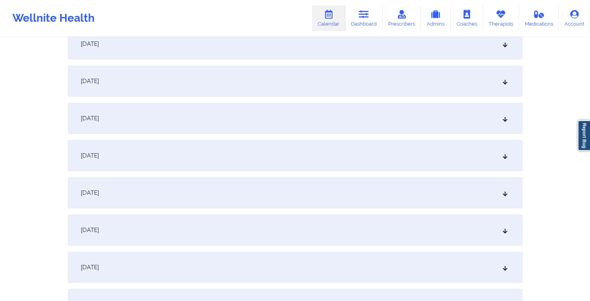
scroll to position [388, 0]
click at [192, 118] on div "October 10, 2025" at bounding box center [295, 117] width 455 height 31
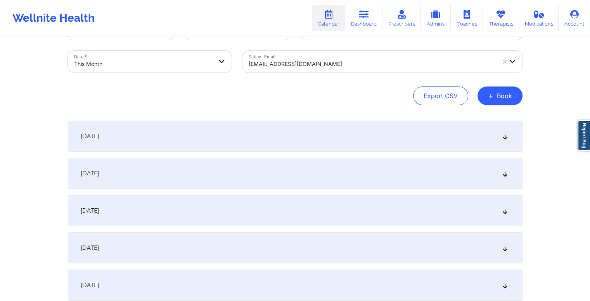
scroll to position [0, 0]
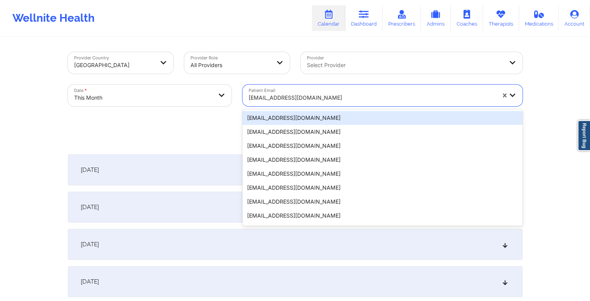
click at [306, 97] on div at bounding box center [372, 97] width 247 height 9
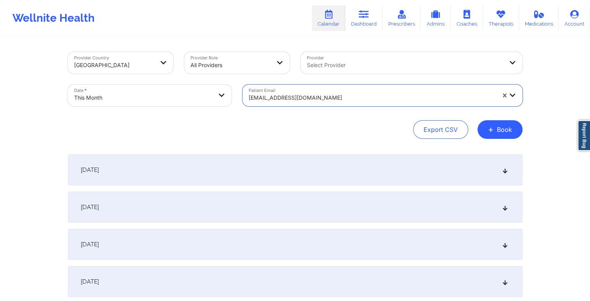
click at [306, 97] on div at bounding box center [372, 97] width 247 height 9
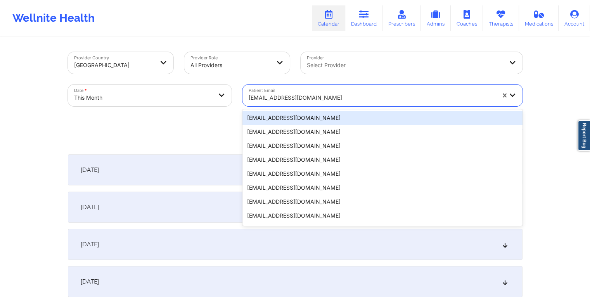
paste input "emmakorz05@gmail.com"
type input "emmakorz05@gmail.com"
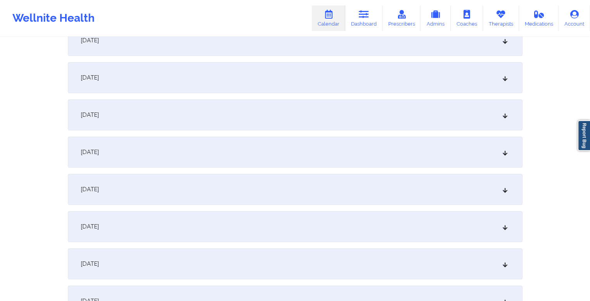
scroll to position [388, 0]
click at [237, 122] on div "October 10, 2025" at bounding box center [295, 117] width 455 height 31
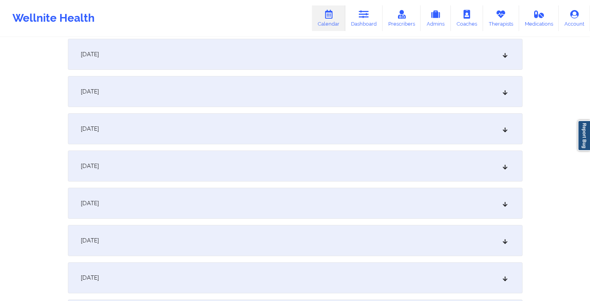
scroll to position [0, 0]
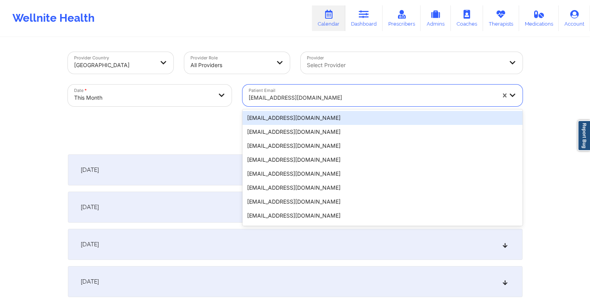
click at [312, 98] on div at bounding box center [372, 97] width 247 height 9
paste input "jahlilda1@gmail.com"
type input "jahlilda1@gmail.com"
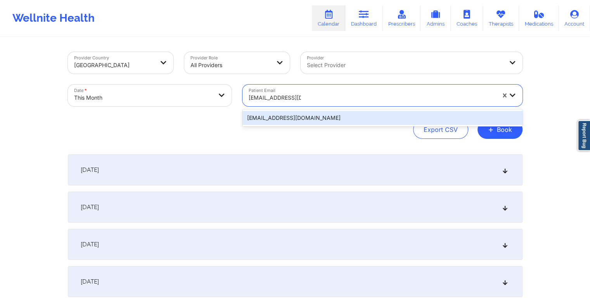
click at [310, 120] on div "jahlilda1@gmail.com" at bounding box center [382, 118] width 280 height 14
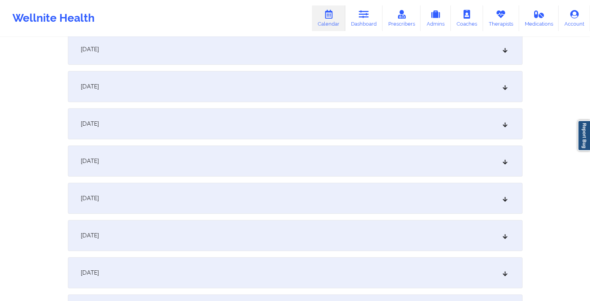
scroll to position [272, 0]
click at [218, 237] on div "October 10, 2025" at bounding box center [295, 233] width 455 height 31
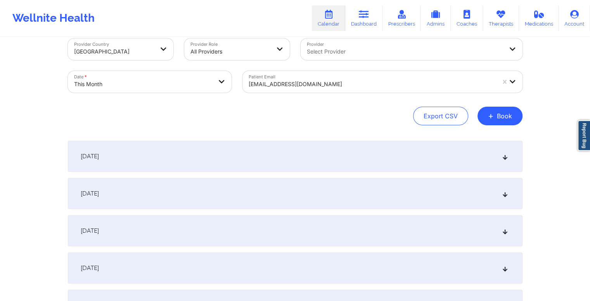
scroll to position [0, 0]
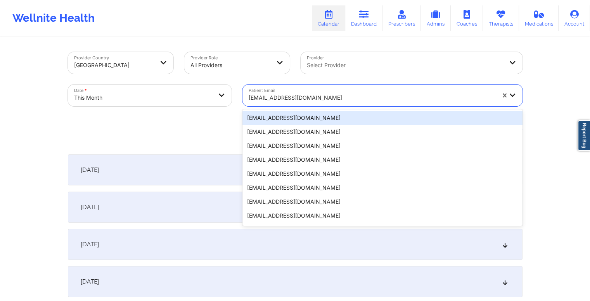
click at [306, 93] on div at bounding box center [372, 97] width 247 height 9
paste input "cjpropertiescorp@gmail.com"
type input "cjpropertiescorp@gmail.com"
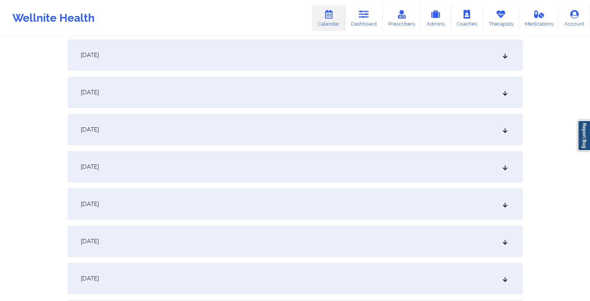
scroll to position [427, 0]
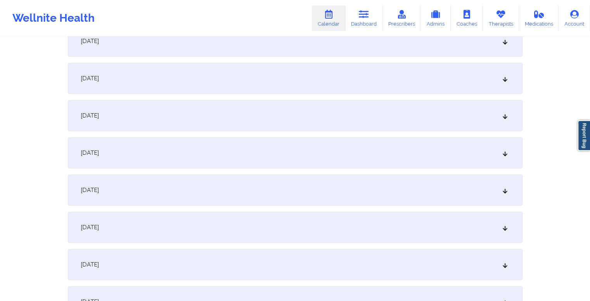
click at [205, 82] on div "October 10, 2025" at bounding box center [295, 78] width 455 height 31
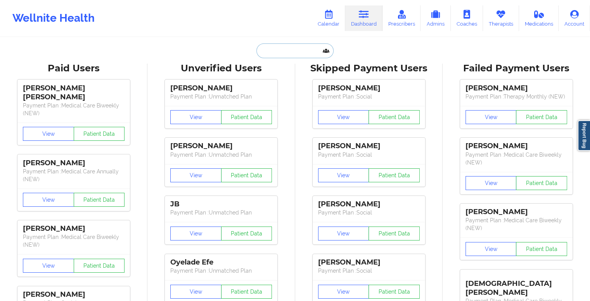
click at [298, 47] on input "text" at bounding box center [294, 50] width 77 height 15
paste input "cjpropertiescorp@gmail.com"
type input "[EMAIL_ADDRESS][DOMAIN_NAME]"
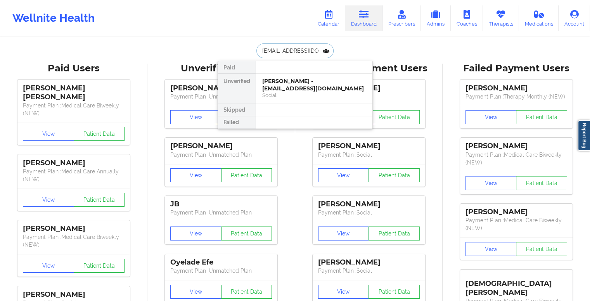
scroll to position [0, 10]
click at [300, 87] on div "Cyquia Turner - cjpropertiescorp@gmail.com" at bounding box center [314, 85] width 104 height 14
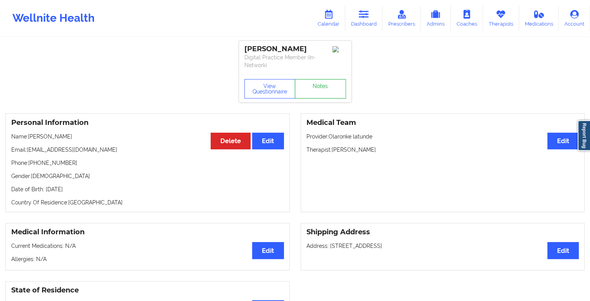
click at [300, 87] on link "Notes" at bounding box center [320, 88] width 51 height 19
